Goal: Information Seeking & Learning: Learn about a topic

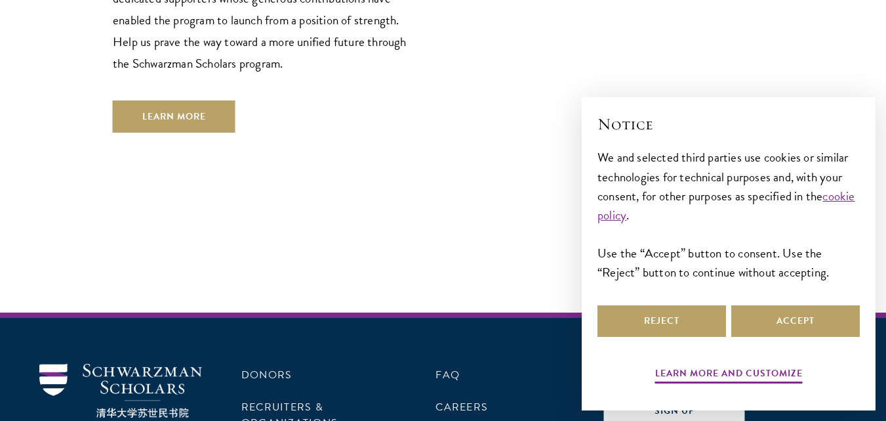
scroll to position [3907, 0]
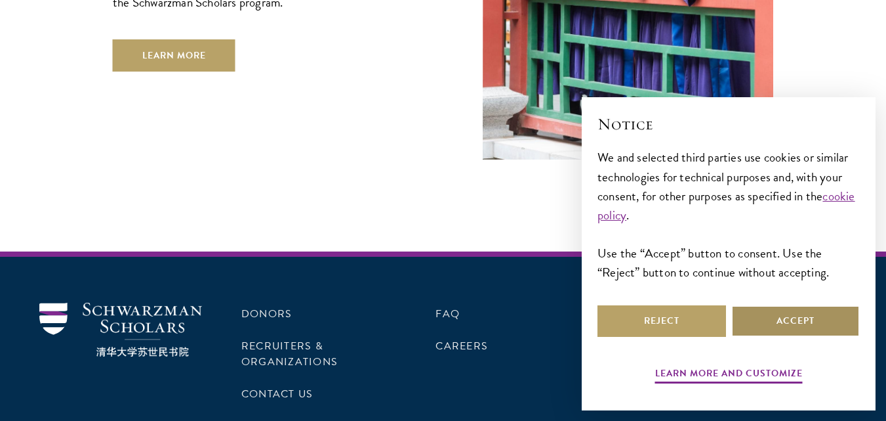
click at [816, 321] on button "Accept" at bounding box center [796, 320] width 129 height 31
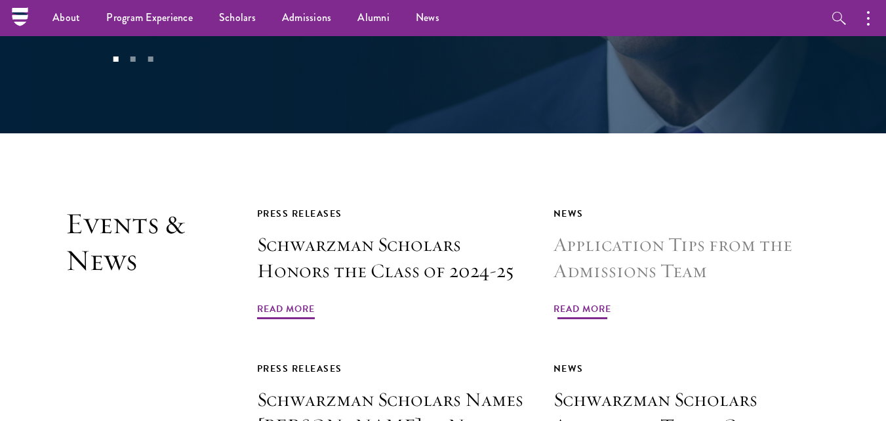
scroll to position [2829, 0]
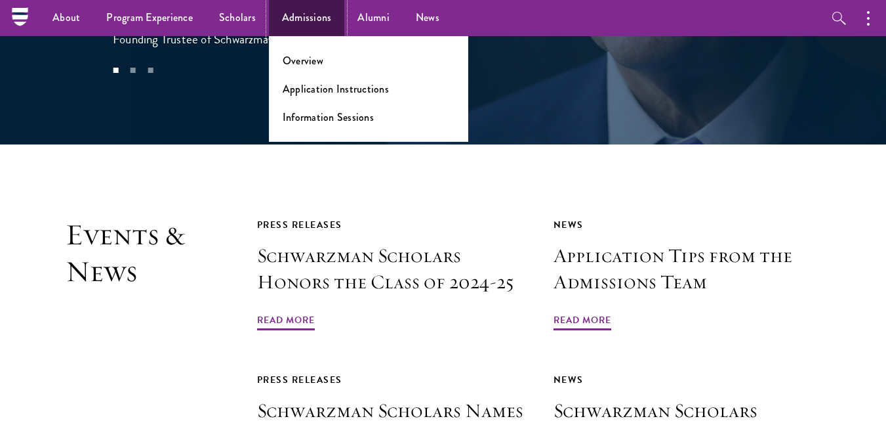
click at [291, 10] on link "Admissions" at bounding box center [307, 18] width 76 height 36
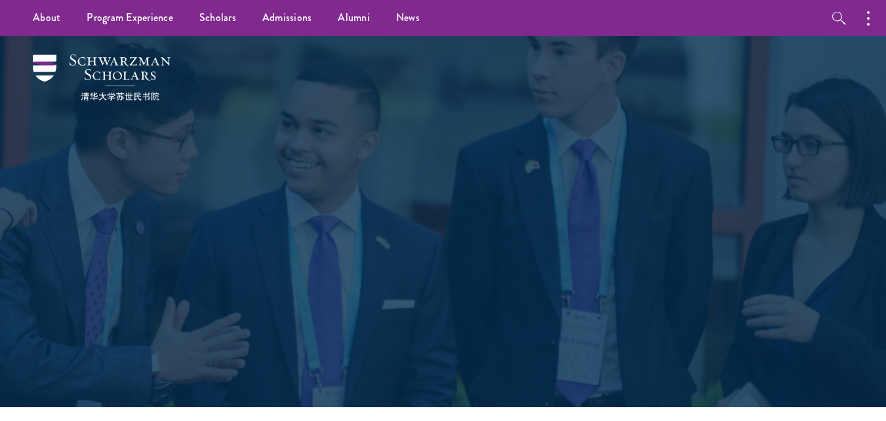
click at [586, 214] on h1 "Join the world's next generation of leaders." at bounding box center [443, 252] width 453 height 94
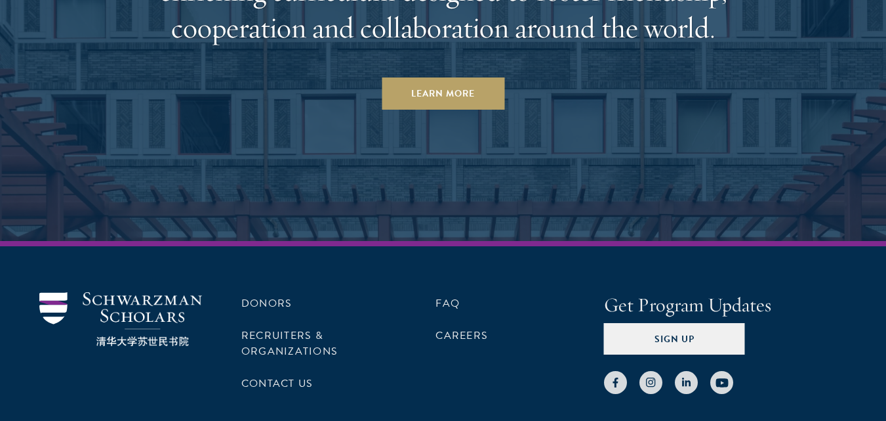
scroll to position [6476, 0]
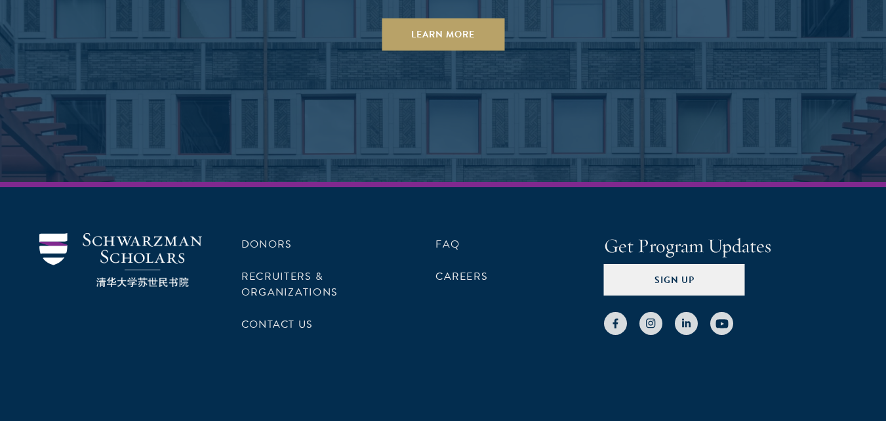
click at [511, 182] on div "Donors Recruiters & Organizations Contact Us FAQ Careers Get Program Updates Si…" at bounding box center [443, 315] width 886 height 266
